Goal: Use online tool/utility

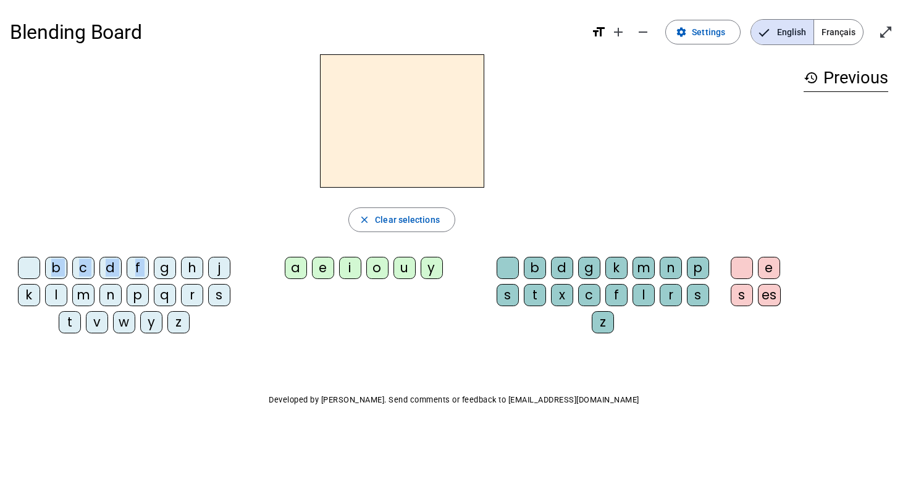
drag, startPoint x: 165, startPoint y: 275, endPoint x: 356, endPoint y: 154, distance: 225.9
click at [356, 154] on div "close Clear selections b c d f g h j k l m n p q r s t v w y z a e i o u y b d …" at bounding box center [402, 198] width 784 height 289
click at [134, 267] on div "f" at bounding box center [138, 268] width 22 height 22
click at [300, 271] on div "a" at bounding box center [296, 268] width 22 height 22
click at [614, 269] on div "k" at bounding box center [616, 268] width 22 height 22
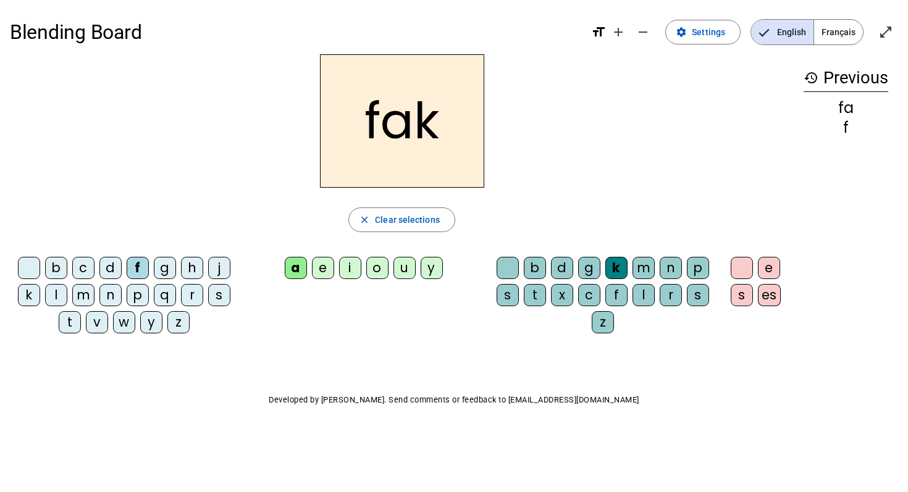
click at [641, 272] on div "m" at bounding box center [643, 268] width 22 height 22
click at [52, 272] on div "b" at bounding box center [56, 268] width 22 height 22
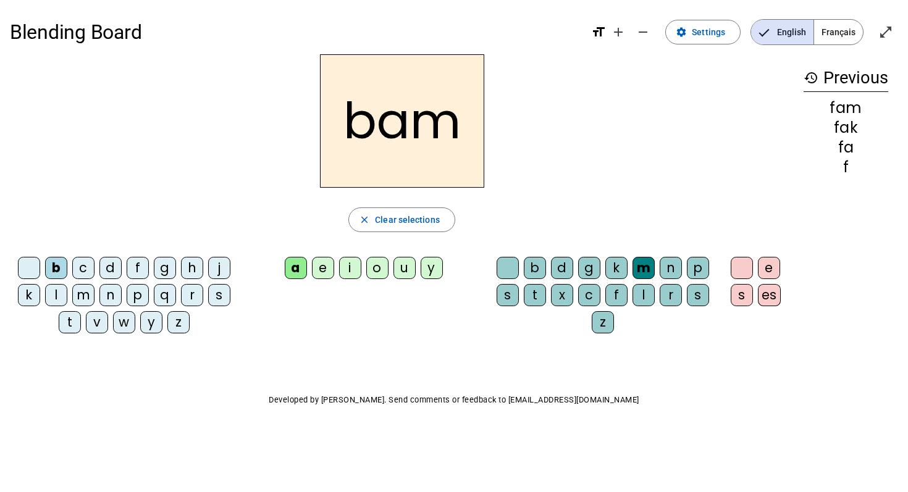
click at [57, 293] on div "l" at bounding box center [56, 295] width 22 height 22
click at [80, 299] on div "m" at bounding box center [83, 295] width 22 height 22
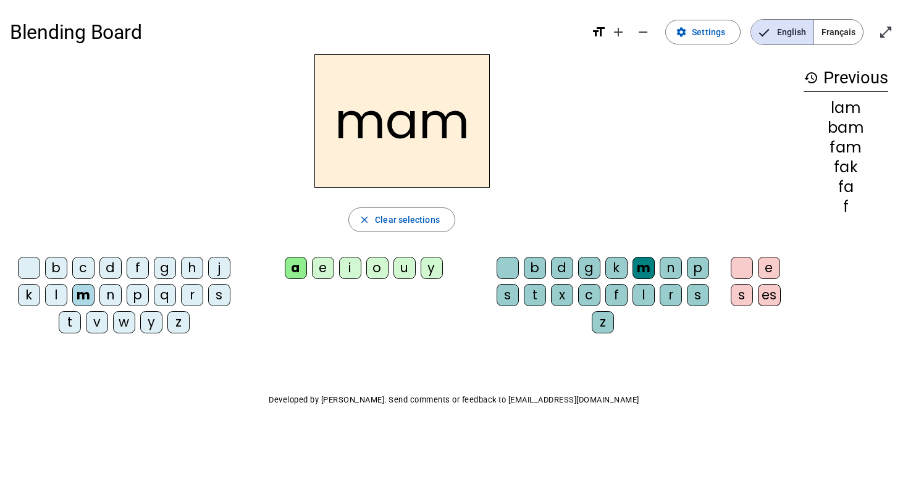
click at [111, 295] on div "n" at bounding box center [110, 295] width 22 height 22
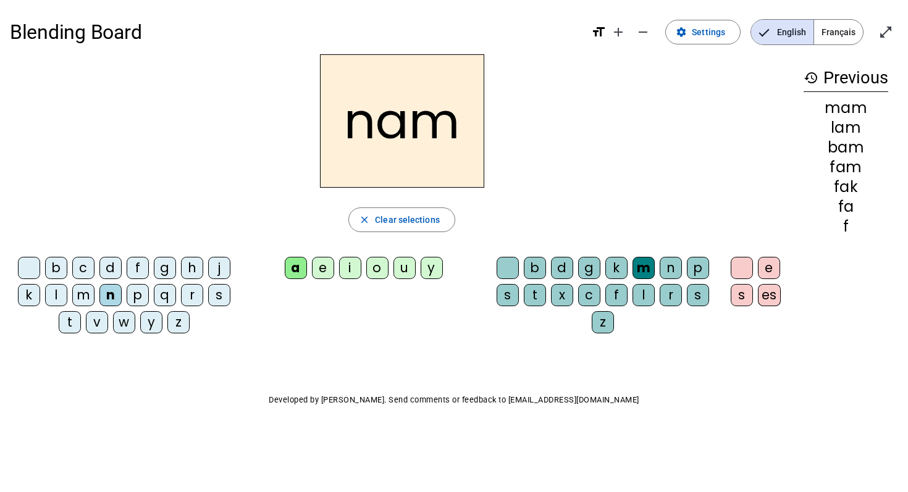
click at [321, 264] on div "e" at bounding box center [323, 268] width 22 height 22
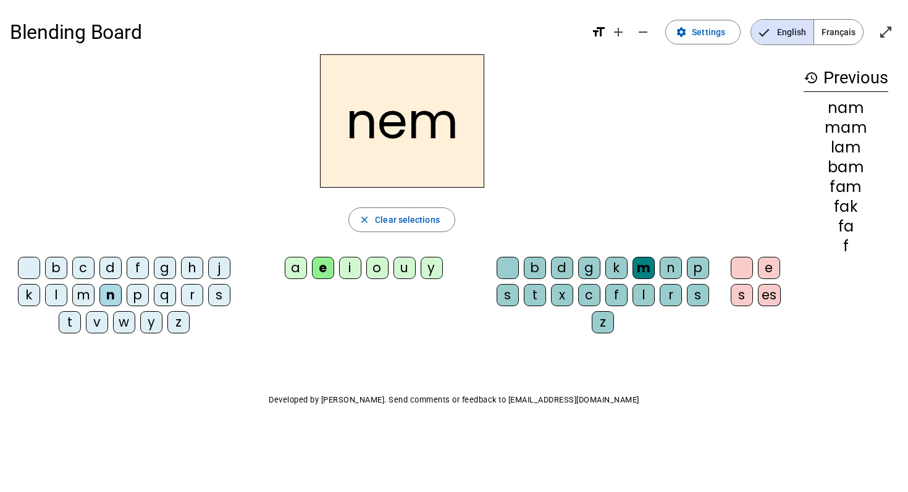
click at [345, 270] on div "i" at bounding box center [350, 268] width 22 height 22
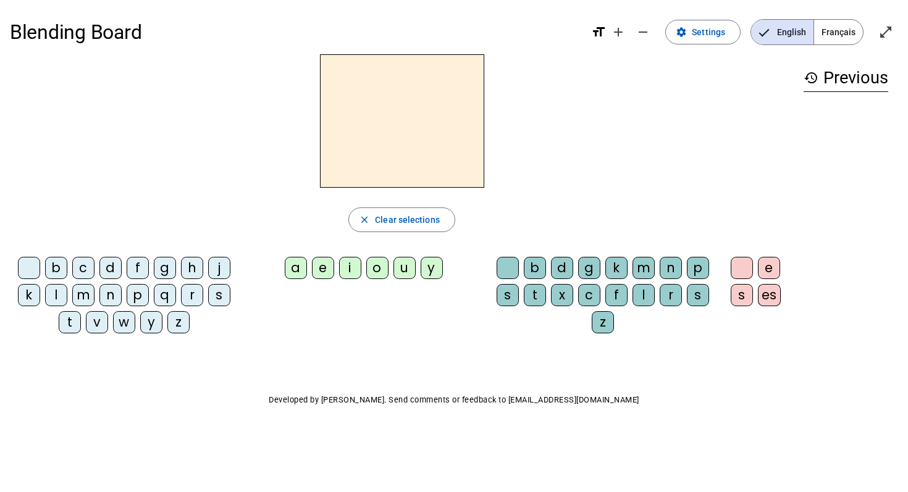
click at [57, 267] on div "b" at bounding box center [56, 268] width 22 height 22
click at [348, 266] on div "i" at bounding box center [350, 268] width 22 height 22
click at [640, 269] on div "m" at bounding box center [643, 268] width 22 height 22
